Goal: Information Seeking & Learning: Learn about a topic

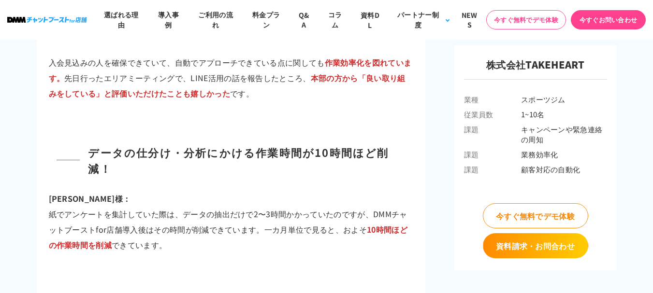
scroll to position [3190, 0]
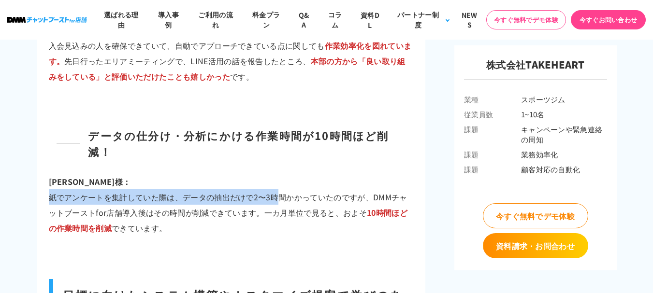
drag, startPoint x: 48, startPoint y: 144, endPoint x: 276, endPoint y: 140, distance: 228.7
click at [276, 174] on p "[PERSON_NAME]様： 紙でアンケートを集計していた際は、データの抽出だけで2〜3時間かかっていたのですが、DMMチャットブーストfor店舗導入後はそ…" at bounding box center [231, 205] width 364 height 62
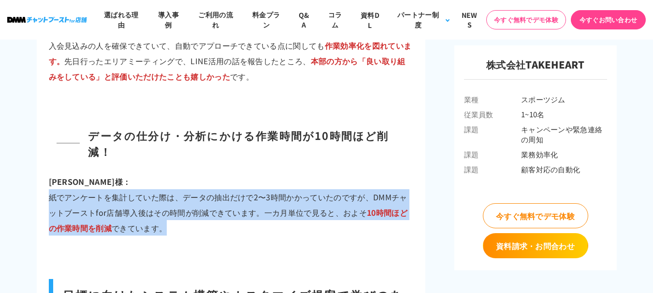
drag, startPoint x: 52, startPoint y: 146, endPoint x: 173, endPoint y: 178, distance: 125.2
click at [173, 178] on p "中西様： 紙でアンケートを集計していた際は、データの抽出だけで2〜3時間かかっていたのですが、DMMチャットブーストfor店舗導入後はその時間が削減できていま…" at bounding box center [231, 205] width 364 height 62
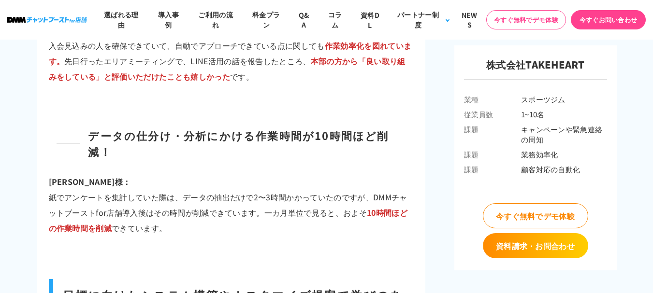
click at [51, 174] on p "中西様： 紙でアンケートを集計していた際は、データの抽出だけで2〜3時間かかっていたのですが、DMMチャットブーストfor店舗導入後はその時間が削減できていま…" at bounding box center [231, 205] width 364 height 62
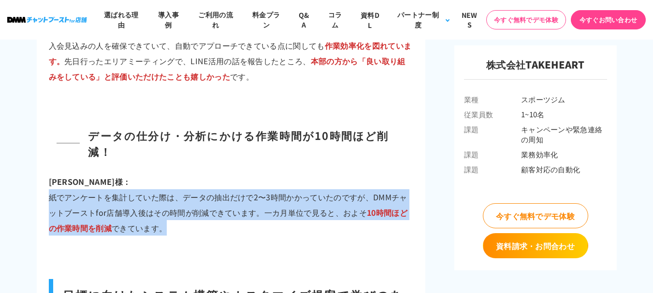
drag, startPoint x: 48, startPoint y: 149, endPoint x: 163, endPoint y: 173, distance: 117.5
click at [163, 174] on p "中西様： 紙でアンケートを集計していた際は、データの抽出だけで2〜3時間かかっていたのですが、DMMチャットブーストfor店舗導入後はその時間が削減できていま…" at bounding box center [231, 205] width 364 height 62
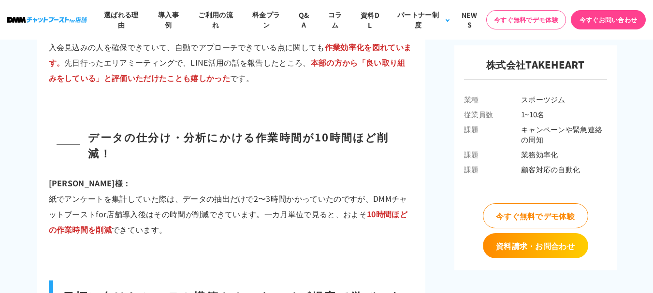
scroll to position [3142, 0]
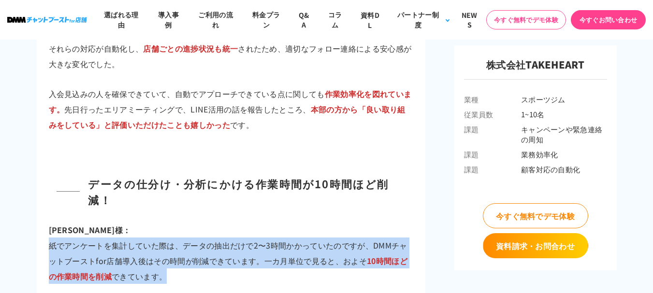
drag, startPoint x: 34, startPoint y: 186, endPoint x: 164, endPoint y: 224, distance: 135.5
copy p "紙でアンケートを集計していた際は、データの抽出だけで2〜3時間かかっていたのですが、DMMチャットブーストfor店舗導入後はその時間が削減できています。一カ月…"
click at [299, 222] on p "中西様： 紙でアンケートを集計していた際は、データの抽出だけで2〜3時間かかっていたのですが、DMMチャットブーストfor店舗導入後はその時間が削減できていま…" at bounding box center [231, 253] width 364 height 62
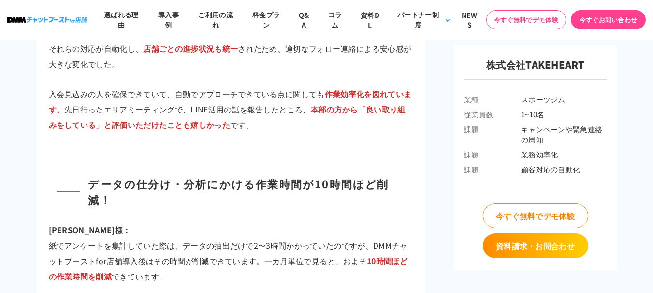
click at [183, 231] on p "中西様： 紙でアンケートを集計していた際は、データの抽出だけで2〜3時間かかっていたのですが、DMMチャットブーストfor店舗導入後はその時間が削減できていま…" at bounding box center [231, 253] width 364 height 62
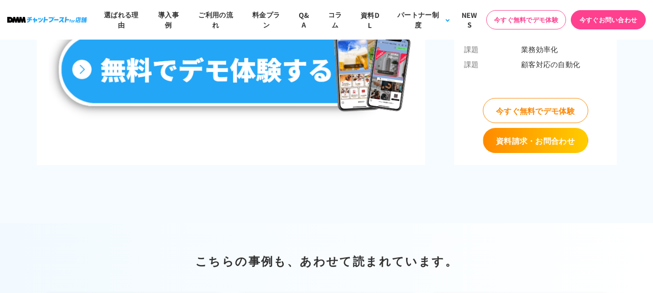
scroll to position [4786, 0]
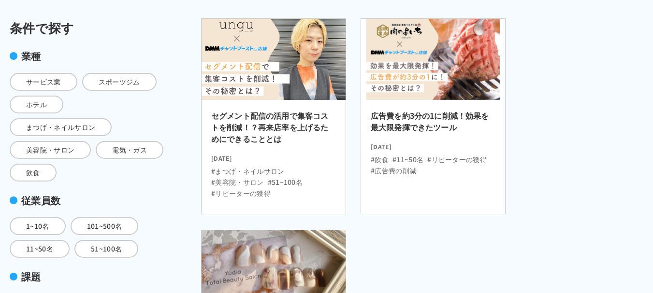
scroll to position [145, 0]
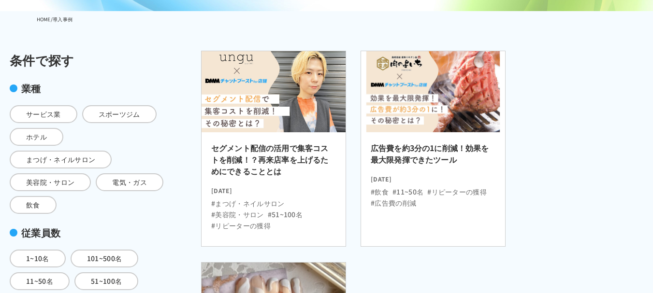
click at [309, 175] on h2 "セグメント配信の活用で集客コストを削減！？再来店率を上げるためにできることとは" at bounding box center [273, 162] width 125 height 41
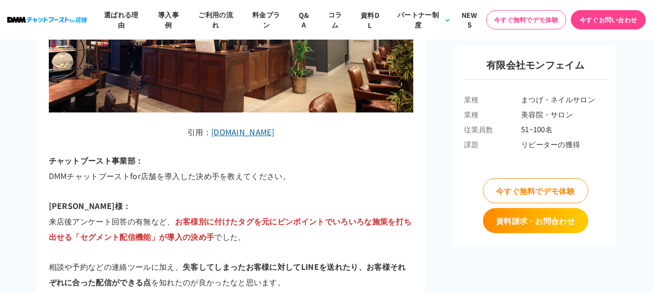
scroll to position [2079, 0]
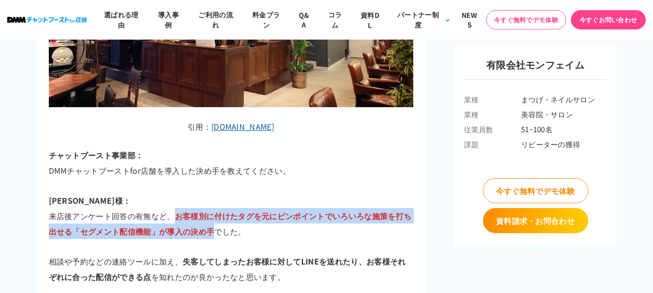
drag, startPoint x: 175, startPoint y: 168, endPoint x: 213, endPoint y: 183, distance: 40.6
click at [213, 210] on span "お客様別に付けたタグを元にピンポイントでいろいろな施策を打ち出せる「セグメント配信機能」が導入の決め手" at bounding box center [230, 223] width 363 height 27
copy span "お客様別に付けたタグを元にピンポイントでいろいろな施策を打ち出せる「セグメント配信機能」が導入の決め手"
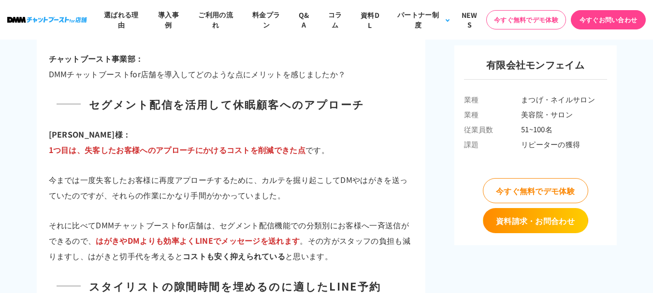
scroll to position [2610, 0]
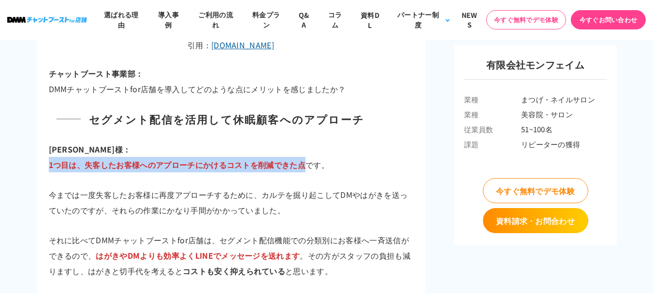
drag, startPoint x: 42, startPoint y: 118, endPoint x: 307, endPoint y: 109, distance: 265.0
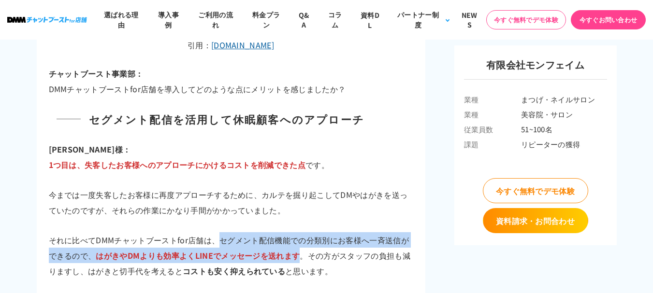
drag, startPoint x: 220, startPoint y: 189, endPoint x: 301, endPoint y: 203, distance: 81.9
click at [301, 233] on p "それに比べてDMMチャットブーストfor店舗は、セグメント配信機能での分類別にお客様へ一斉送信ができるので、 はがきやDMよりも効率よくLINEでメッセージを…" at bounding box center [231, 256] width 364 height 46
copy p "セグメント配信機能での分類別にお客様へ一斉送信ができるので、 はがきやDMよりも効率よくLINEでメッセージを送れます"
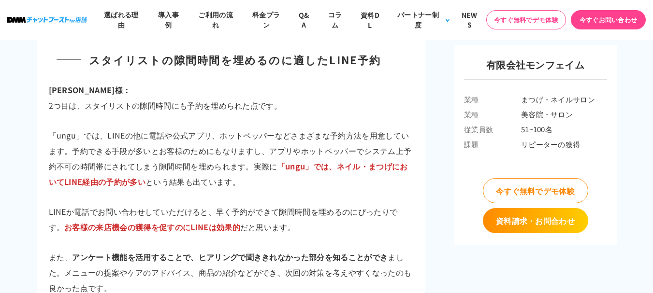
scroll to position [2900, 0]
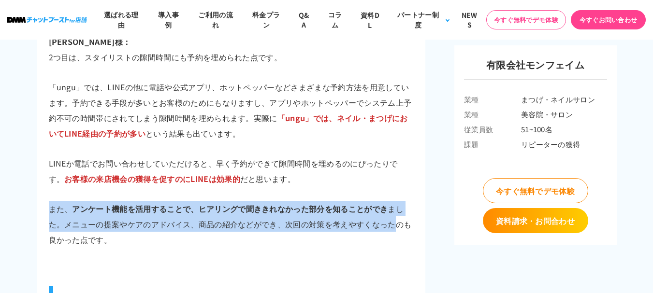
drag, startPoint x: 51, startPoint y: 151, endPoint x: 392, endPoint y: 176, distance: 342.2
click at [392, 201] on p "また、 アンケート機能を活用することで、ヒアリングで聞ききれなかった部分を知ることができ ました。メニューの提案やケアのアドバイス、商品の紹介などができ、次回…" at bounding box center [231, 224] width 364 height 46
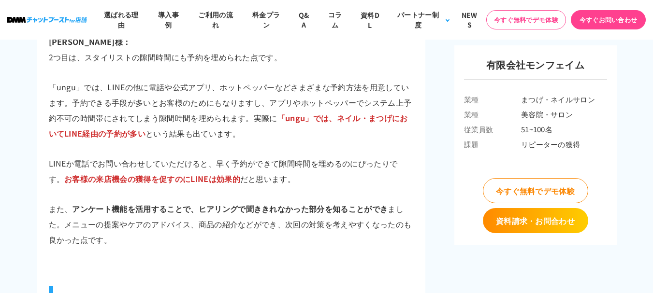
click at [53, 156] on p "LINEか電話でお問い合わせしていただけると、早く予約ができて隙間時間を埋めるのにぴったりです。 お客様の来店機会の獲得を促すのにLINEは効果的 だと思いま…" at bounding box center [231, 171] width 364 height 31
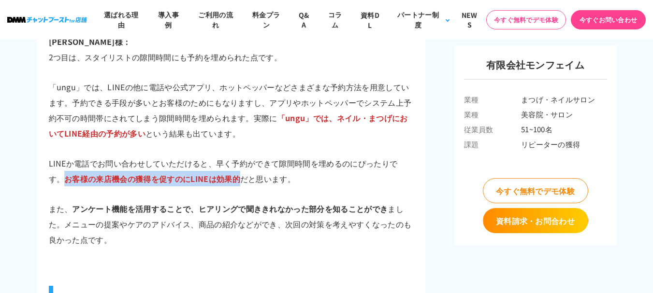
drag, startPoint x: 33, startPoint y: 132, endPoint x: 227, endPoint y: 127, distance: 194.4
copy span "お客様の来店機会の獲得を促すのにLINEは効果的"
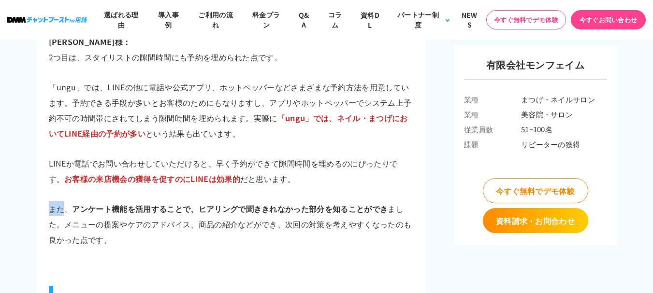
drag, startPoint x: 53, startPoint y: 159, endPoint x: 66, endPoint y: 157, distance: 12.8
click at [66, 201] on p "また、 アンケート機能を活用することで、ヒアリングで聞ききれなかった部分を知ることができ ました。メニューの提案やケアのアドバイス、商品の紹介などができ、次回…" at bounding box center [231, 224] width 364 height 46
click at [73, 203] on strong "アンケート機能を活用することで、ヒアリングで聞ききれなかった部分を知ることができ" at bounding box center [230, 209] width 316 height 12
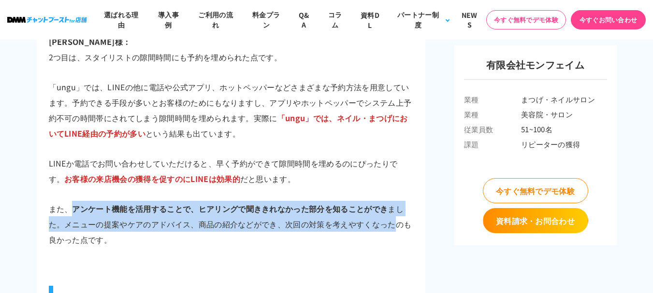
drag, startPoint x: 73, startPoint y: 157, endPoint x: 390, endPoint y: 177, distance: 316.8
click at [390, 201] on p "また、 アンケート機能を活用することで、ヒアリングで聞ききれなかった部分を知ることができ ました。メニューの提案やケアのアドバイス、商品の紹介などができ、次回…" at bounding box center [231, 224] width 364 height 46
copy p "アンケート機能を活用することで、ヒアリングで聞ききれなかった部分を知ることができ ました。メニューの提案やケアのアドバイス、商品の紹介などができ、次回の対策を…"
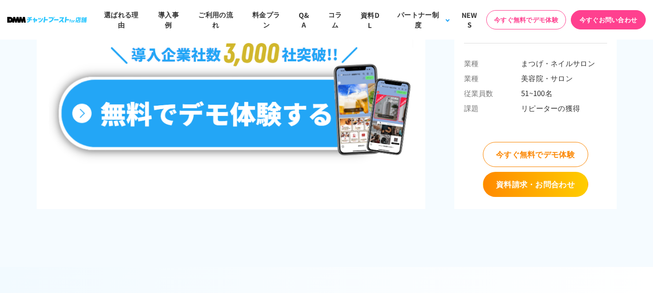
scroll to position [4302, 0]
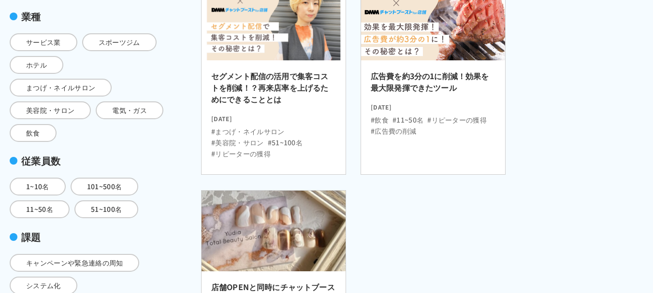
click at [427, 121] on ul "#飲食 #11~50名 #リピーターの獲得 #広告費の削減" at bounding box center [433, 123] width 125 height 25
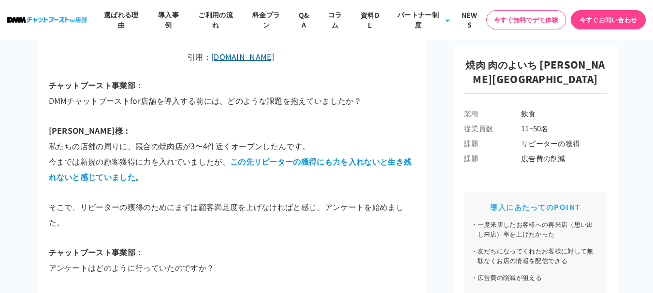
scroll to position [1547, 0]
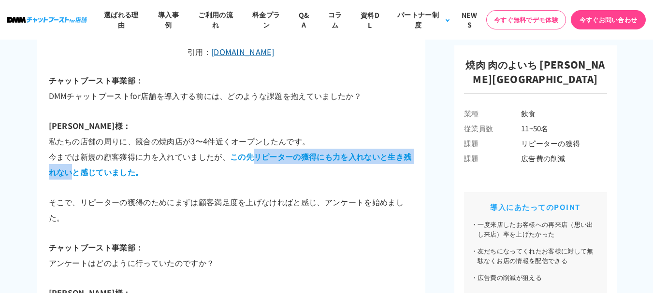
drag, startPoint x: 255, startPoint y: 124, endPoint x: 75, endPoint y: 140, distance: 180.5
click at [75, 151] on span "この先リピーターの獲得にも力を入れないと生き残れないと感じていました。" at bounding box center [230, 164] width 363 height 27
copy span "リピーターの獲得にも力を入れないと生き残れない"
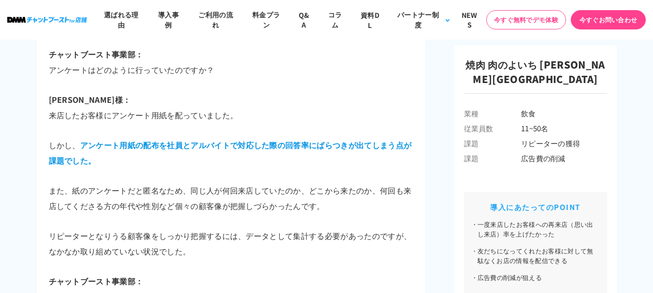
scroll to position [1789, 0]
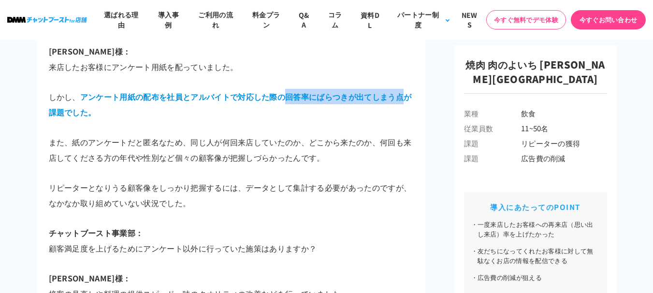
drag, startPoint x: 287, startPoint y: 63, endPoint x: 400, endPoint y: 63, distance: 113.1
click at [400, 91] on span "アンケート用紙の配布を社員とアルバイトで対応した際の回答率にばらつきが出てしまう点が課題でした。" at bounding box center [230, 104] width 363 height 27
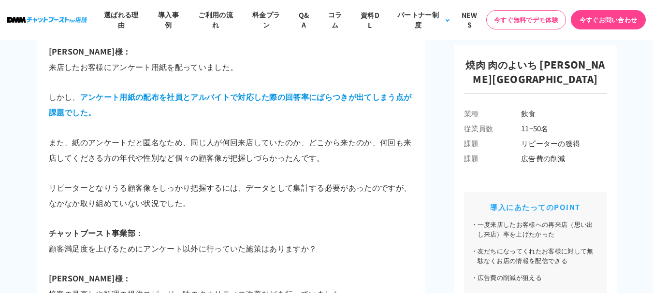
click at [234, 91] on span "アンケート用紙の配布を社員とアルバイトで対応した際の回答率にばらつきが出てしまう点が課題でした。" at bounding box center [230, 104] width 363 height 27
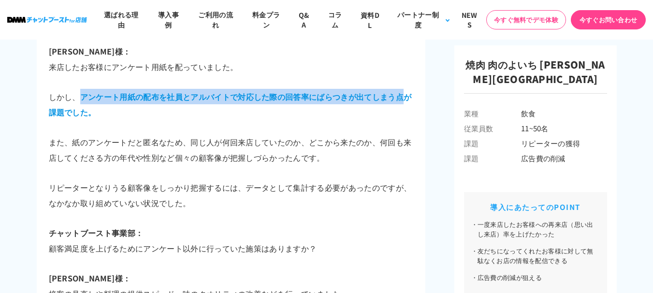
drag, startPoint x: 78, startPoint y: 63, endPoint x: 400, endPoint y: 63, distance: 322.4
click at [400, 89] on p "しかし、 アンケート用紙の配布を社員とアルバイトで対応した際の回答率にばらつきが出てしまう点が課題でした。" at bounding box center [231, 104] width 364 height 31
copy span "アンケート用紙の配布を社員とアルバイトで対応した際の回答率にばらつきが出てしまう点"
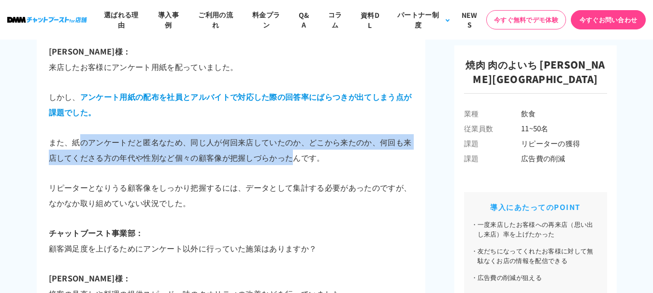
drag, startPoint x: 77, startPoint y: 108, endPoint x: 293, endPoint y: 122, distance: 217.0
click at [293, 134] on p "また、紙のアンケートだと匿名なため、同じ人が何回来店していたのか、どこから来たのか、何回も来店してくださる方の年代や性別など個々の顧客像が把握しづらかったんで…" at bounding box center [231, 149] width 364 height 31
copy p "のアンケートだと匿名なため、同じ人が何回来店していたのか、どこから来たのか、何回も来店してくださる方の年代や性別など個々の顧客像が把握しづらかった"
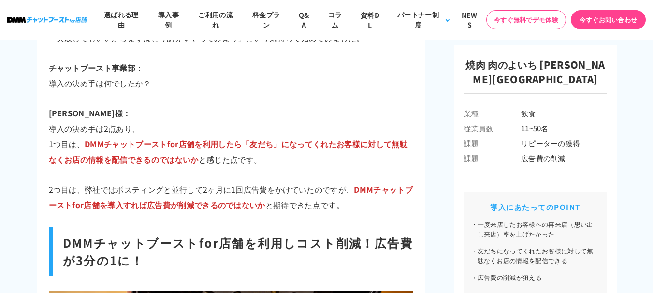
scroll to position [2610, 0]
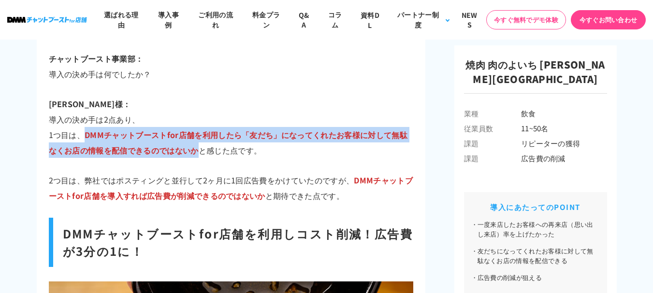
drag, startPoint x: 85, startPoint y: 86, endPoint x: 197, endPoint y: 100, distance: 113.1
click at [197, 129] on span "DMMチャットブーストfor店舗を利用したら「友だち」になってくれたお客様に対して無駄なくお店の情報を配信できるのではないか" at bounding box center [228, 142] width 359 height 27
copy span "DMMチャットブーストfor店舗を利用したら「友だち」になってくれたお客様に対して無駄なくお店の情報を配信できるのではないか"
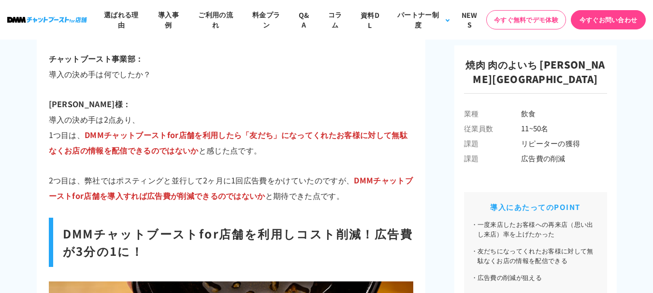
click at [286, 109] on div "広告費を約3分の1に削減！効果を最大限発揮できたツール 2022.07.21 #飲食 #11~50名 #リピーターの獲得 #広告費の削減 焼肉 肉のよいち 江…" at bounding box center [231, 207] width 364 height 5452
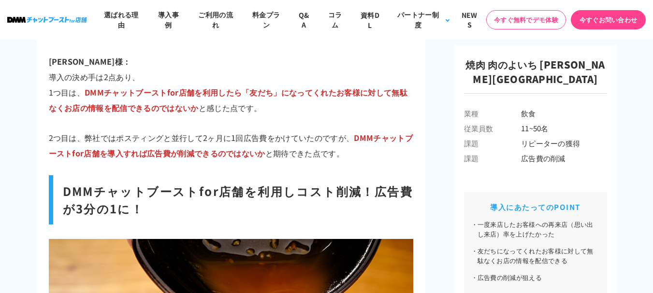
scroll to position [2659, 0]
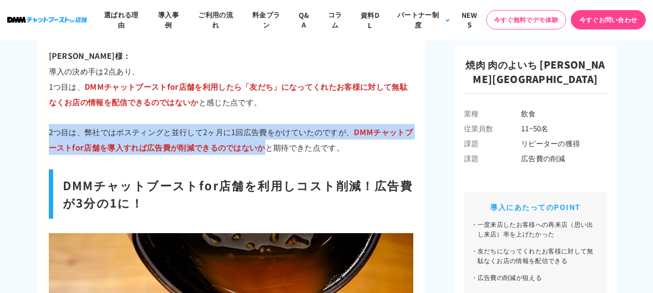
drag, startPoint x: 42, startPoint y: 87, endPoint x: 267, endPoint y: 102, distance: 225.3
click at [267, 102] on div "広告費を約3分の1に削減！効果を最大限発揮できたツール 2022.07.21 #飲食 #11~50名 #リピーターの獲得 #広告費の削減 焼肉 肉のよいち 江…" at bounding box center [231, 164] width 389 height 5502
copy p "2つ目は、弊社ではポスティングと並行して2ヶ月に1回広告費をかけていたのですが、 DMMチャットブーストfor店舗を導入すれば広告費が削減できるのではないか"
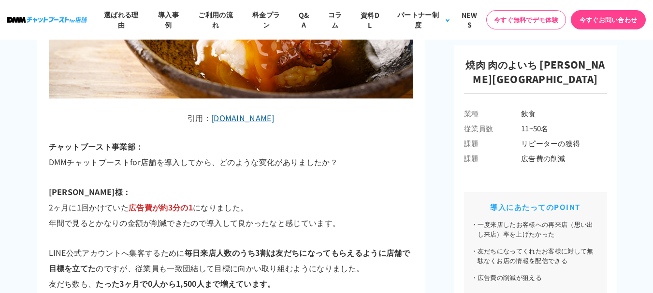
scroll to position [3045, 0]
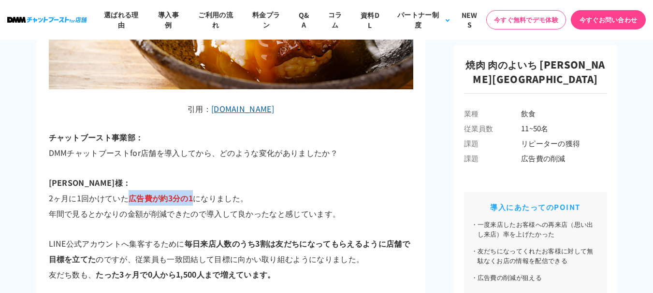
drag, startPoint x: 131, startPoint y: 153, endPoint x: 195, endPoint y: 151, distance: 63.4
click at [195, 175] on p "鈴木様： 2ヶ月に1回かけていた 広告費が約3分の1 になりました。 年間で見るとかなりの金額が削減できたので導入して良かったなと感じています。" at bounding box center [231, 198] width 364 height 46
click at [186, 175] on p "鈴木様： 2ヶ月に1回かけていた 広告費が約3分の1 になりました。 年間で見るとかなりの金額が削減できたので導入して良かったなと感じています。" at bounding box center [231, 198] width 364 height 46
drag, startPoint x: 132, startPoint y: 148, endPoint x: 192, endPoint y: 153, distance: 60.6
click at [192, 192] on span "広告費が約3分の1" at bounding box center [161, 198] width 64 height 12
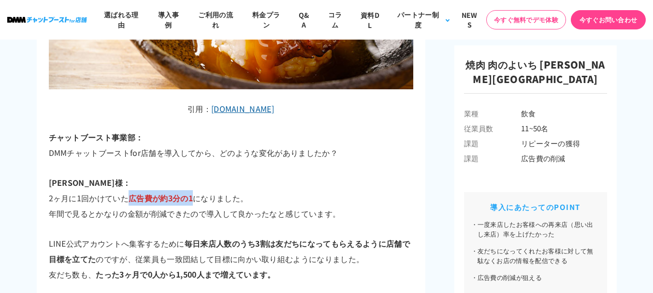
click at [175, 175] on p "鈴木様： 2ヶ月に1回かけていた 広告費が約3分の1 になりました。 年間で見るとかなりの金額が削減できたので導入して良かったなと感じています。" at bounding box center [231, 198] width 364 height 46
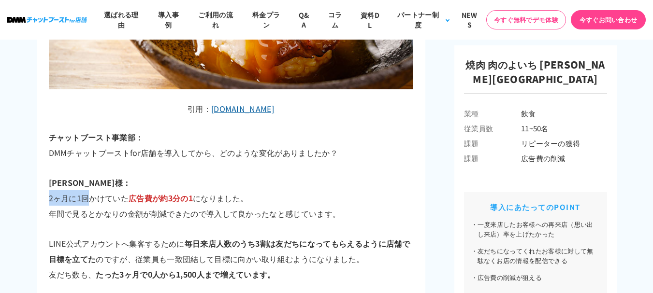
drag, startPoint x: 41, startPoint y: 151, endPoint x: 97, endPoint y: 152, distance: 56.1
click at [142, 192] on span "広告費が約3分の1" at bounding box center [161, 198] width 64 height 12
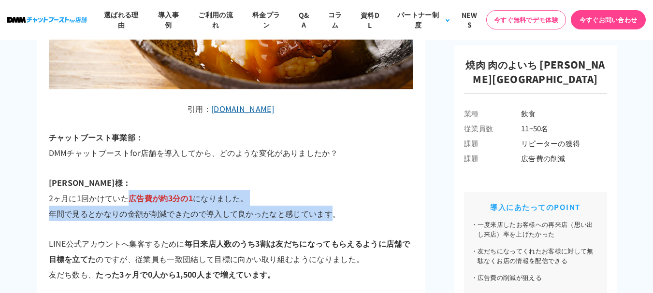
drag, startPoint x: 131, startPoint y: 147, endPoint x: 335, endPoint y: 167, distance: 205.4
click at [335, 175] on p "鈴木様： 2ヶ月に1回かけていた 広告費が約3分の1 になりました。 年間で見るとかなりの金額が削減できたので導入して良かったなと感じています。" at bounding box center [231, 198] width 364 height 46
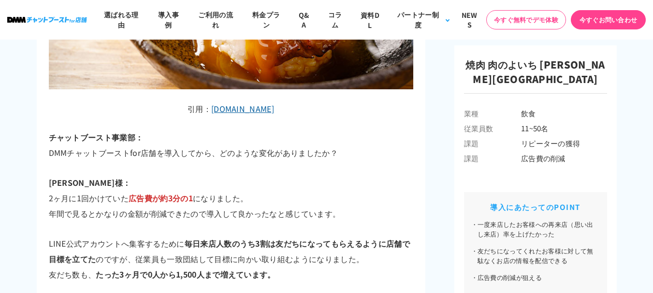
click at [337, 175] on p "鈴木様： 2ヶ月に1回かけていた 広告費が約3分の1 になりました。 年間で見るとかなりの金額が削減できたので導入して良かったなと感じています。" at bounding box center [231, 198] width 364 height 46
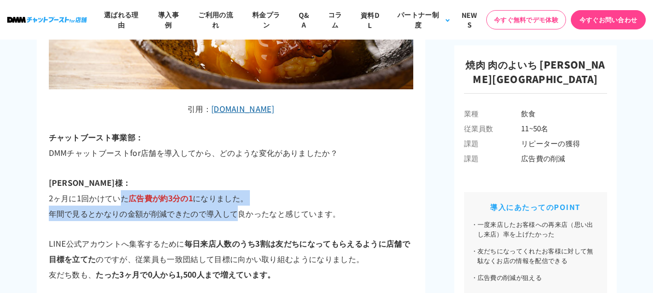
drag, startPoint x: 123, startPoint y: 148, endPoint x: 213, endPoint y: 162, distance: 90.5
click at [239, 175] on p "鈴木様： 2ヶ月に1回かけていた 広告費が約3分の1 になりました。 年間で見るとかなりの金額が削減できたので導入して良かったなと感じています。" at bounding box center [231, 198] width 364 height 46
click at [140, 192] on span "広告費が約3分の1" at bounding box center [161, 198] width 64 height 12
drag, startPoint x: 131, startPoint y: 148, endPoint x: 354, endPoint y: 169, distance: 224.7
click at [354, 175] on p "鈴木様： 2ヶ月に1回かけていた 広告費が約3分の1 になりました。 年間で見るとかなりの金額が削減できたので導入して良かったなと感じています。" at bounding box center [231, 198] width 364 height 46
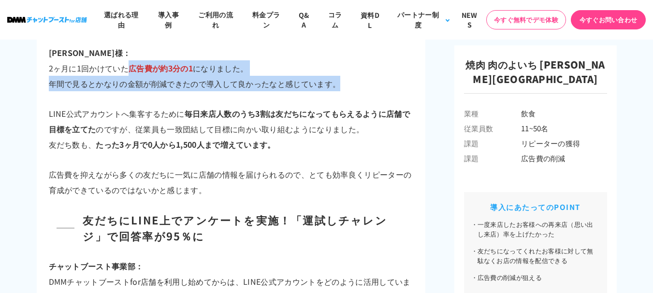
scroll to position [3190, 0]
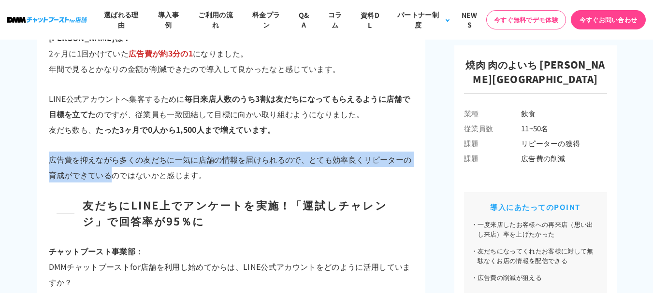
drag, startPoint x: 41, startPoint y: 113, endPoint x: 110, endPoint y: 127, distance: 70.5
copy p "広告費を抑えながら多くの友だちに一気に店舗の情報を届けられるので、とても効率良くリピーターの育成ができている"
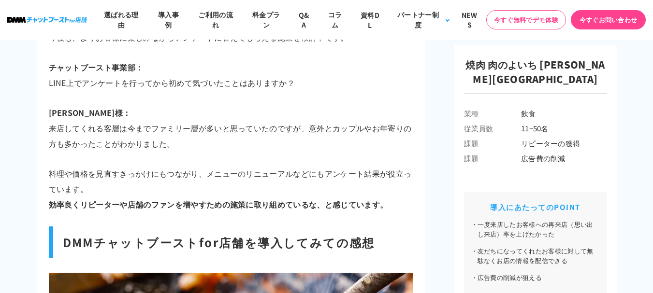
scroll to position [3674, 0]
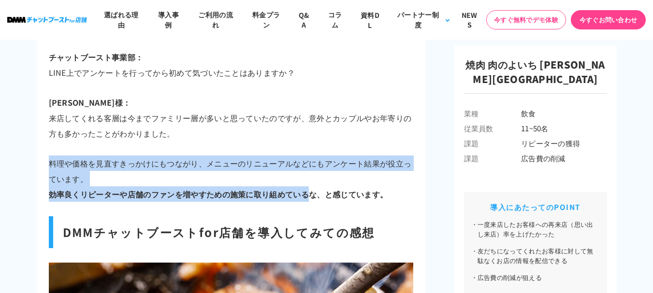
drag, startPoint x: 52, startPoint y: 113, endPoint x: 311, endPoint y: 145, distance: 261.5
click at [311, 156] on p "料理や価格を見直すきっかけにもつながり、メニューのリニューアルなどにもアンケート結果が役立っています。 効率良くリピーターや店舗のファンを増やすための施策に取…" at bounding box center [231, 179] width 364 height 46
copy p "料理や価格を見直すきっかけにもつながり、メニューのリニューアルなどにもアンケート結果が役立っています。 効率良くリピーターや店舗のファンを増やすための施策に取…"
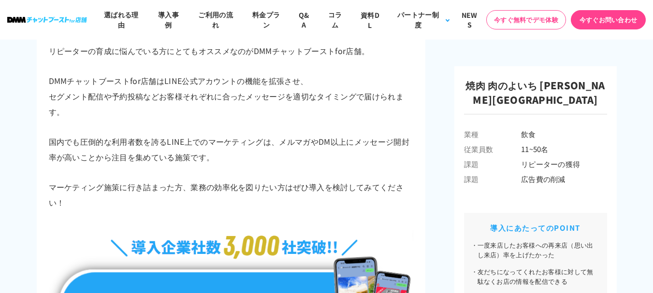
scroll to position [5172, 0]
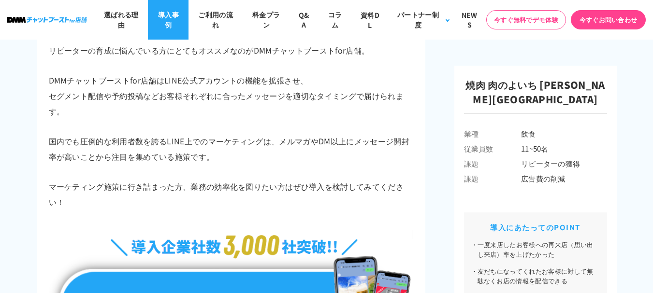
click at [180, 24] on link "導入事例" at bounding box center [168, 20] width 41 height 40
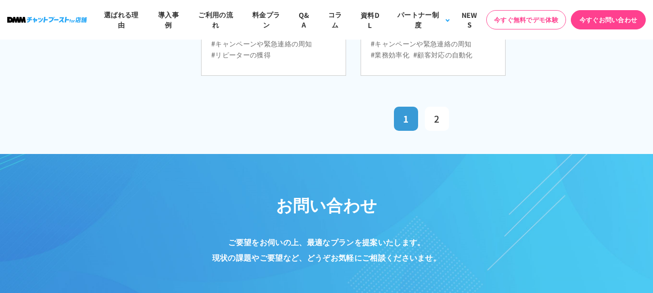
scroll to position [729, 0]
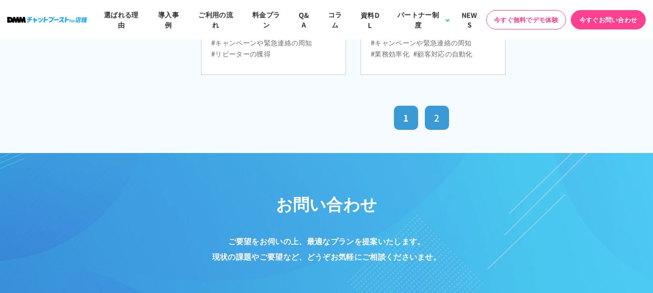
click at [443, 113] on link "2" at bounding box center [437, 118] width 24 height 24
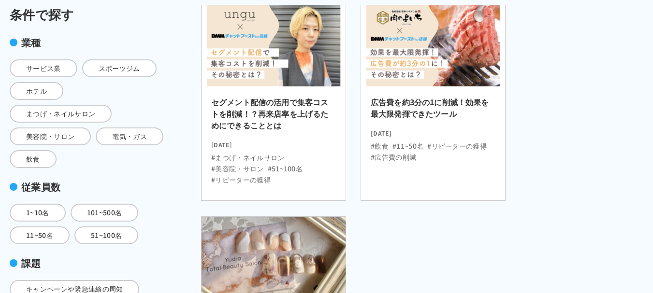
scroll to position [193, 0]
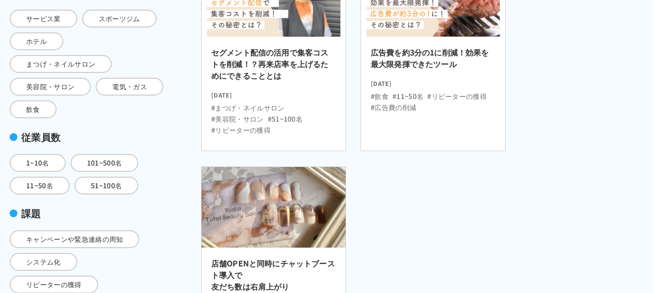
scroll to position [217, 0]
